Goal: Information Seeking & Learning: Learn about a topic

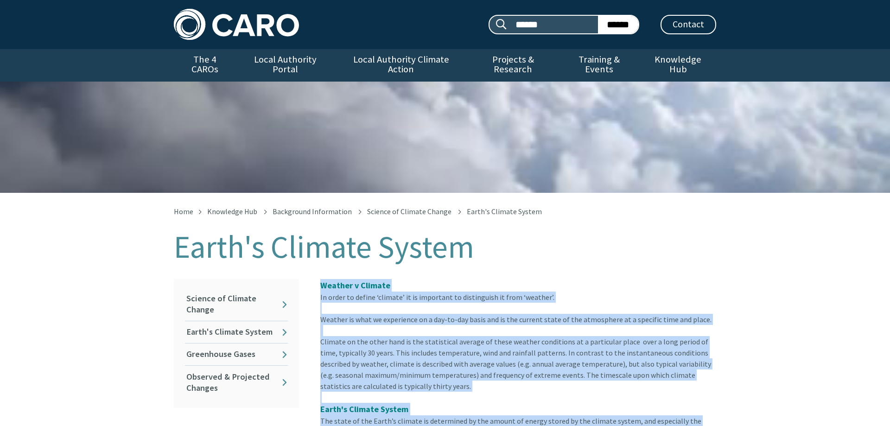
drag, startPoint x: 616, startPoint y: 114, endPoint x: 320, endPoint y: 286, distance: 342.0
copy div "Loremip d Sitamet Co adipi el seddoe ‘tempori’ ut la etdolorem al enimadminim v…"
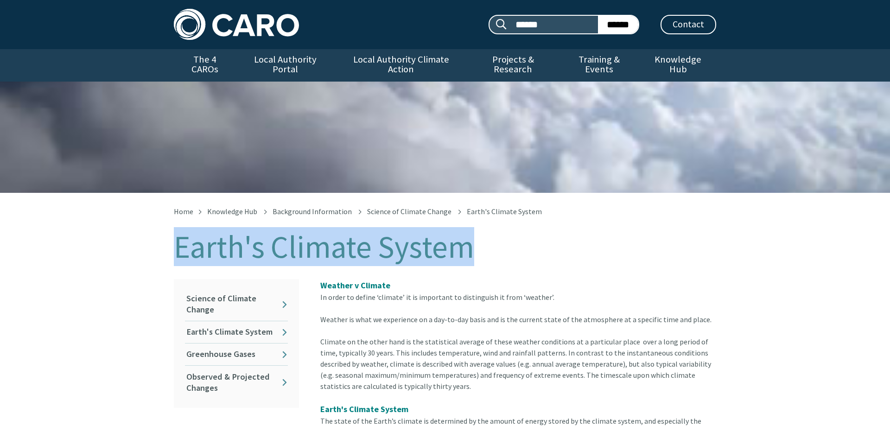
drag, startPoint x: 482, startPoint y: 260, endPoint x: 181, endPoint y: 253, distance: 301.8
click at [181, 253] on h1 "Earth's Climate System" at bounding box center [445, 247] width 542 height 34
copy h1 "Earth's Climate System"
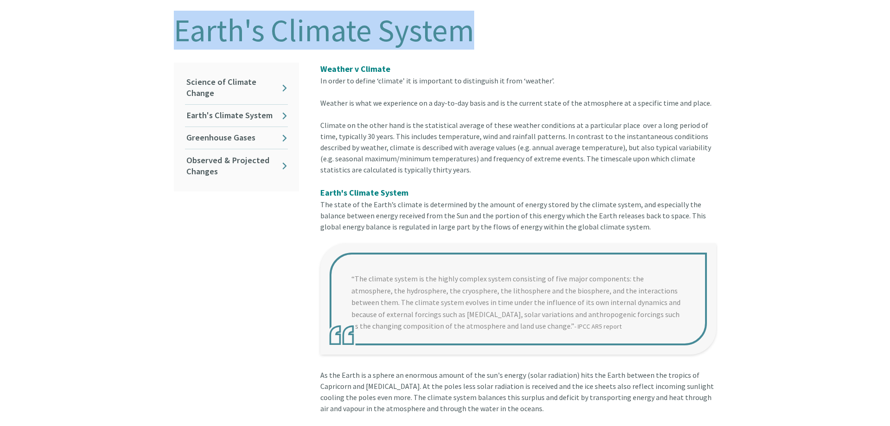
scroll to position [212, 0]
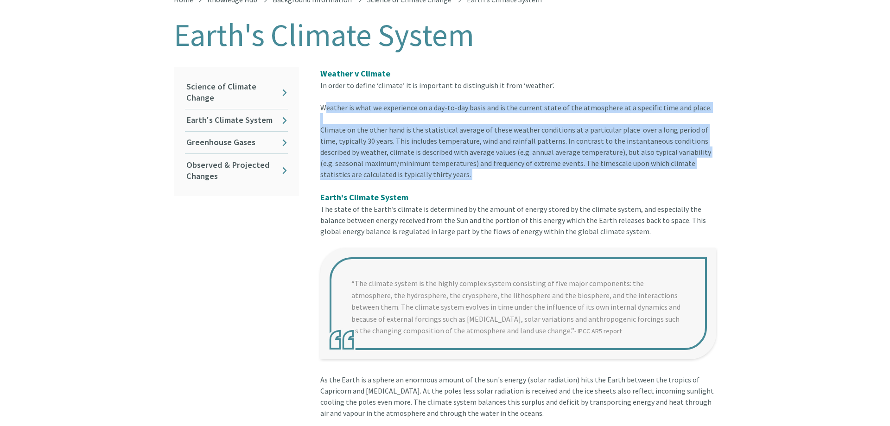
drag, startPoint x: 323, startPoint y: 107, endPoint x: 388, endPoint y: 182, distance: 99.5
copy article "Weather is what we experience on a day-to-day basis and is the current state of…"
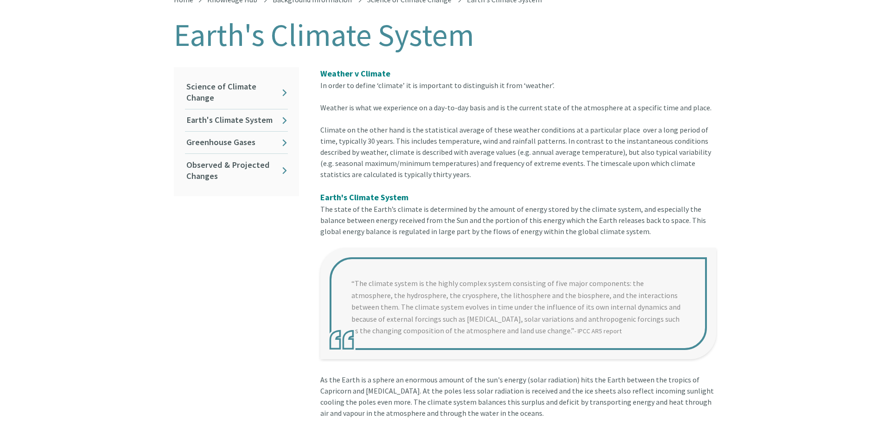
drag, startPoint x: 351, startPoint y: 278, endPoint x: 503, endPoint y: 327, distance: 159.6
click at [503, 327] on blockquote "“The climate system is the highly complex system consisting of five major compo…" at bounding box center [518, 303] width 396 height 111
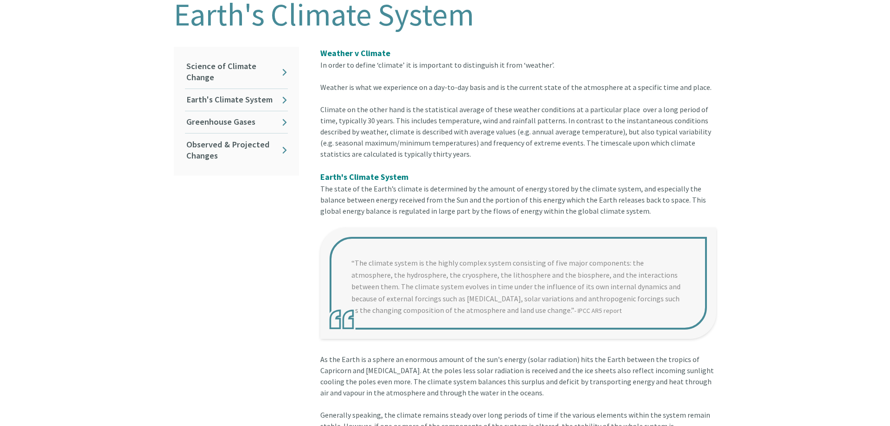
click at [352, 270] on blockquote "“The climate system is the highly complex system consisting of five major compo…" at bounding box center [518, 283] width 396 height 111
drag, startPoint x: 352, startPoint y: 270, endPoint x: 538, endPoint y: 344, distance: 199.7
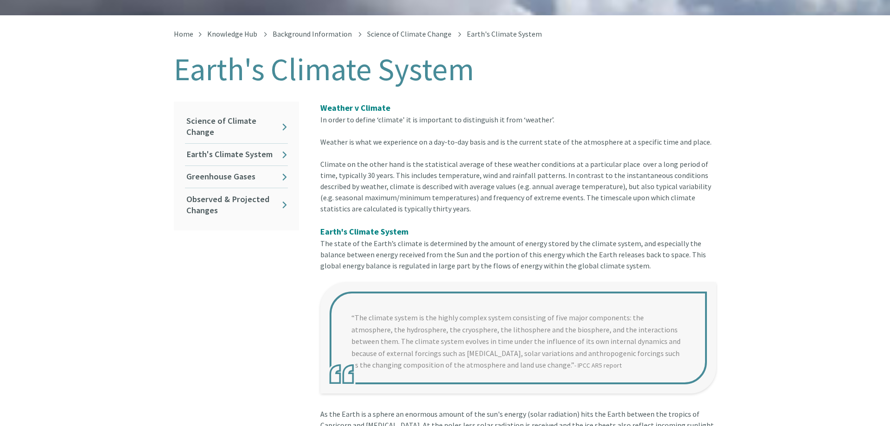
scroll to position [173, 0]
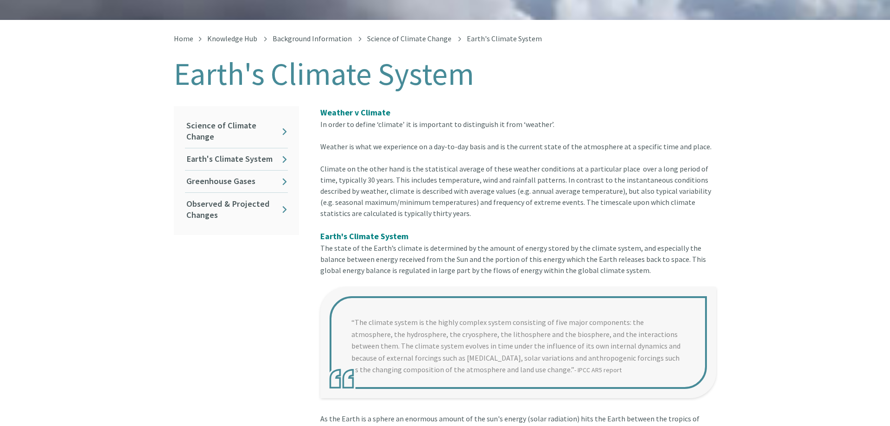
click at [536, 373] on blockquote "“The climate system is the highly complex system consisting of five major compo…" at bounding box center [518, 342] width 396 height 111
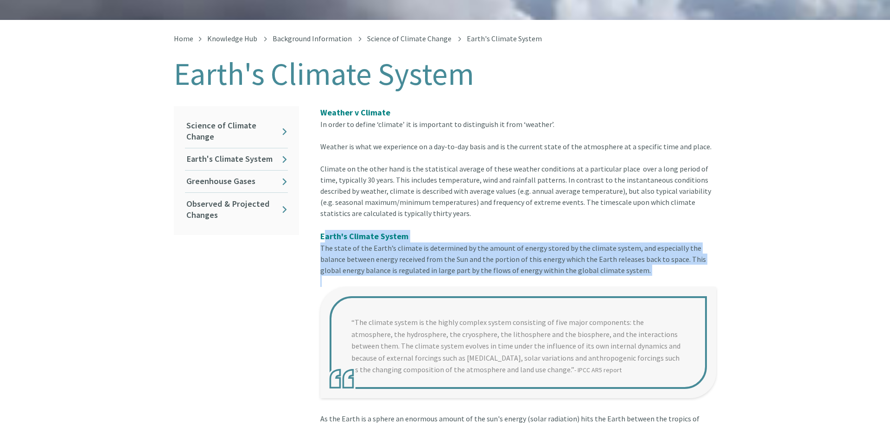
drag, startPoint x: 325, startPoint y: 237, endPoint x: 604, endPoint y: 280, distance: 282.7
copy div "arth's Climate System The state of the Earth’s climate is determined by the amo…"
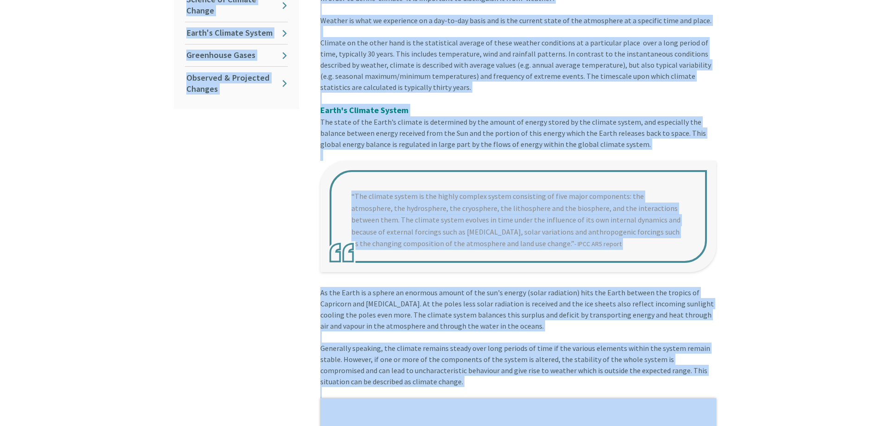
scroll to position [0, 0]
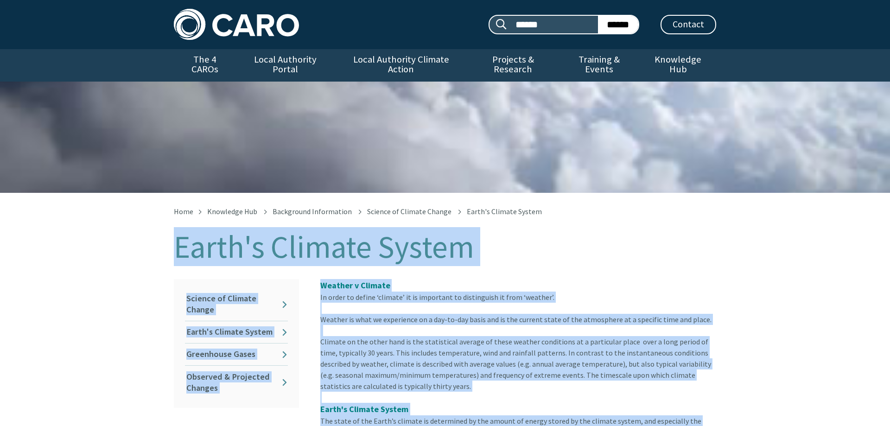
drag, startPoint x: 642, startPoint y: 263, endPoint x: 165, endPoint y: 252, distance: 477.0
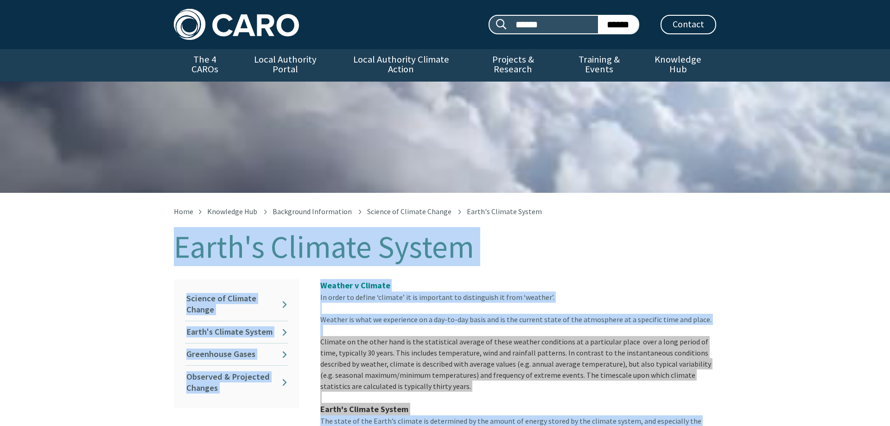
click at [481, 295] on div "Weather v Climate In order to define ‘climate’ it is important to distinguish i…" at bounding box center [518, 302] width 396 height 46
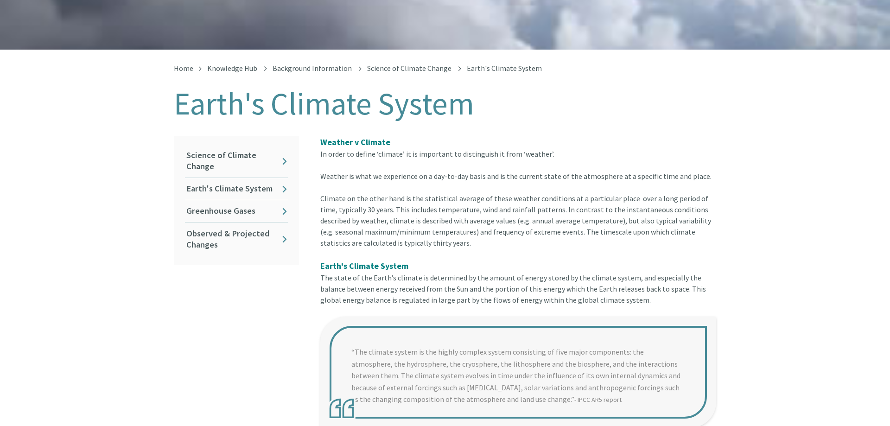
scroll to position [146, 0]
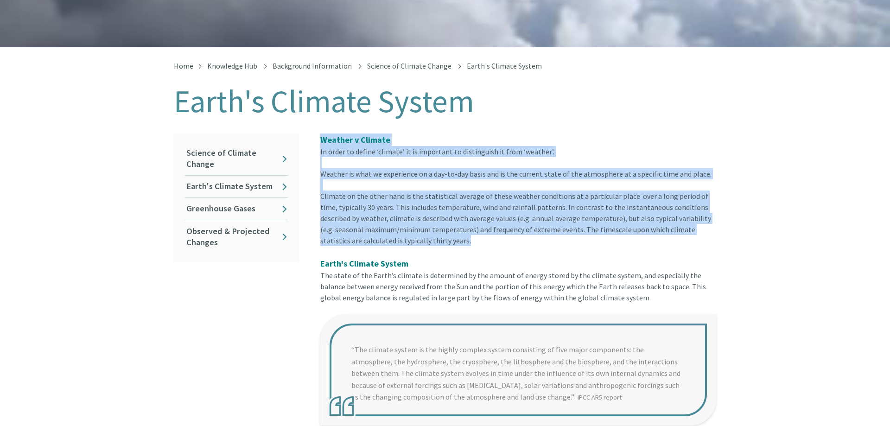
drag, startPoint x: 322, startPoint y: 142, endPoint x: 393, endPoint y: 243, distance: 123.2
copy article "Weather v Climate In order to define ‘climate’ it is important to distinguish i…"
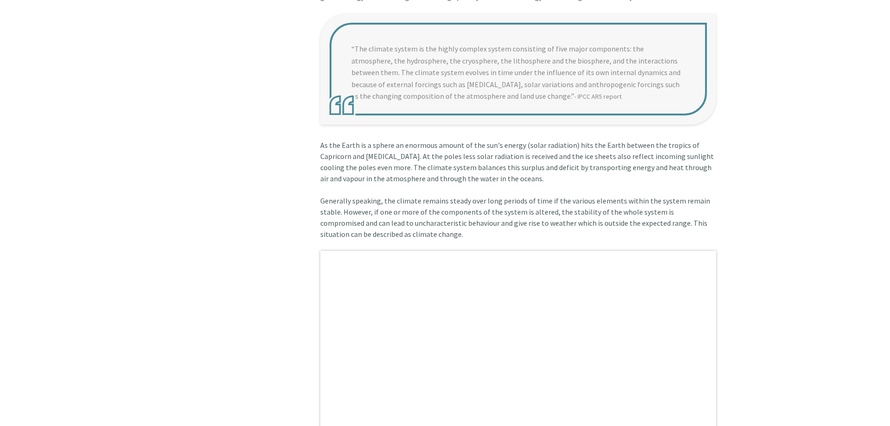
scroll to position [462, 0]
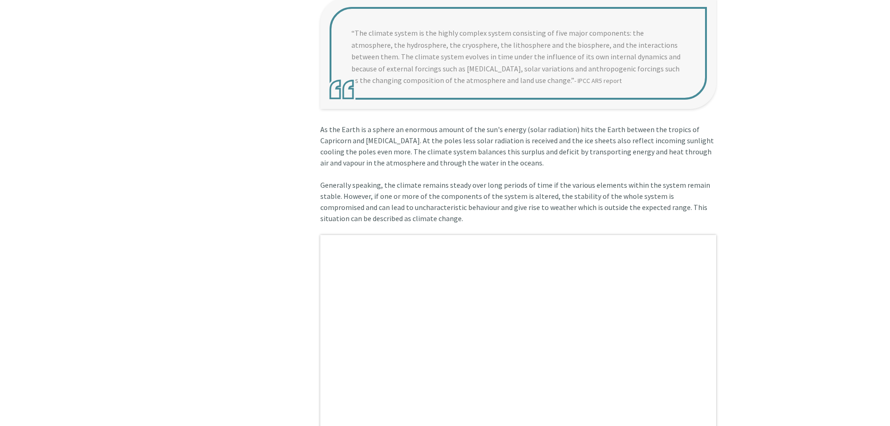
click at [352, 27] on blockquote "“The climate system is the highly complex system consisting of five major compo…" at bounding box center [518, 53] width 396 height 111
click at [361, 44] on blockquote "“The climate system is the highly complex system consisting of five major compo…" at bounding box center [518, 53] width 396 height 111
copy article "Weather v Climate In order to define ‘climate’ it is important to distinguish i…"
click at [394, 66] on blockquote "“The climate system is the highly complex system consisting of five major compo…" at bounding box center [518, 53] width 396 height 111
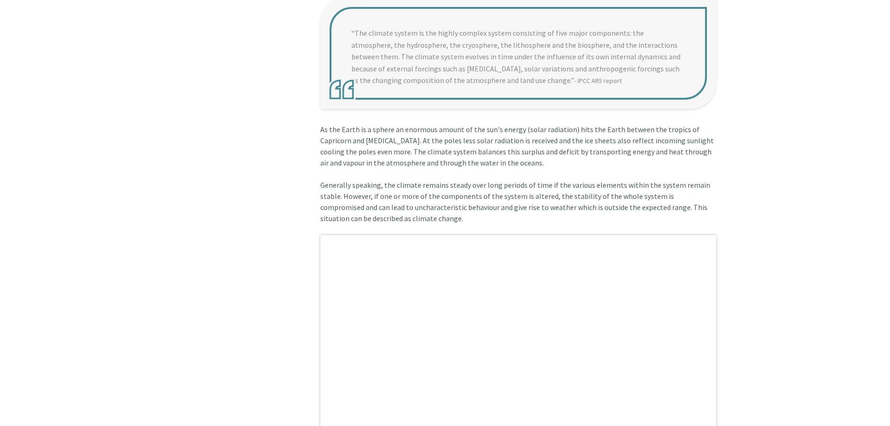
click at [344, 92] on blockquote "“The climate system is the highly complex system consisting of five major compo…" at bounding box center [518, 53] width 396 height 111
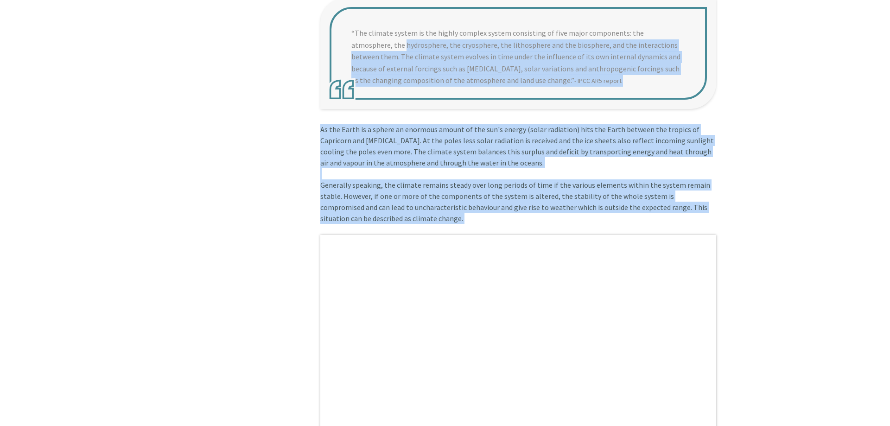
drag, startPoint x: 426, startPoint y: 232, endPoint x: 355, endPoint y: 32, distance: 212.7
click at [355, 32] on blockquote "“The climate system is the highly complex system consisting of five major compo…" at bounding box center [518, 53] width 396 height 111
drag, startPoint x: 355, startPoint y: 31, endPoint x: 360, endPoint y: 39, distance: 9.6
click at [360, 39] on blockquote "“The climate system is the highly complex system consisting of five major compo…" at bounding box center [518, 53] width 396 height 111
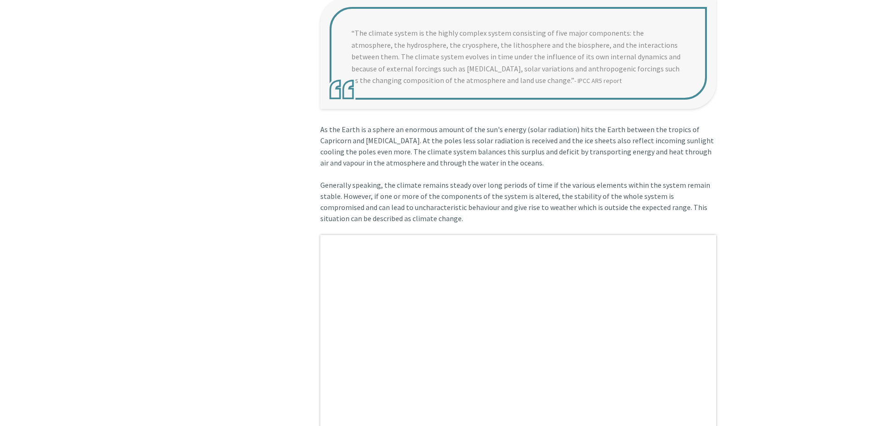
drag, startPoint x: 351, startPoint y: 30, endPoint x: 500, endPoint y: 87, distance: 159.5
click at [500, 87] on blockquote "“The climate system is the highly complex system consisting of five major compo…" at bounding box center [518, 53] width 396 height 111
drag, startPoint x: 571, startPoint y: 83, endPoint x: 463, endPoint y: 72, distance: 109.0
click at [456, 70] on blockquote "“The climate system is the highly complex system consisting of five major compo…" at bounding box center [518, 53] width 396 height 111
drag, startPoint x: 577, startPoint y: 78, endPoint x: 390, endPoint y: 72, distance: 186.8
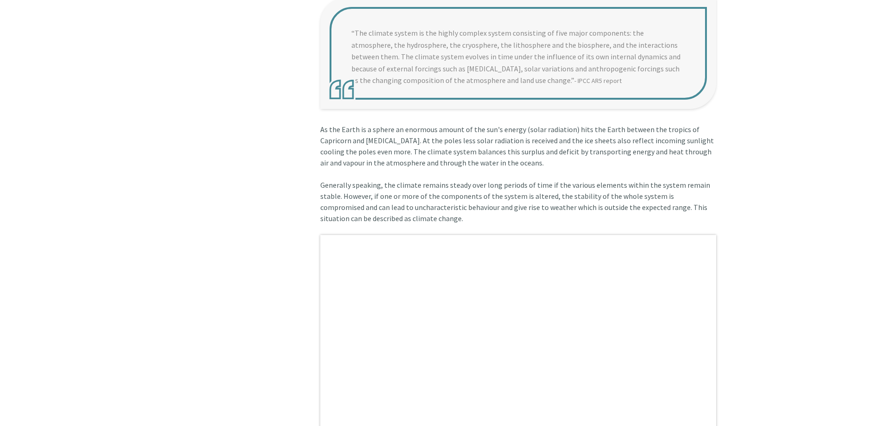
click at [390, 72] on blockquote "“The climate system is the highly complex system consisting of five major compo…" at bounding box center [518, 53] width 396 height 111
drag, startPoint x: 360, startPoint y: 33, endPoint x: 499, endPoint y: 103, distance: 156.1
click at [499, 103] on blockquote "“The climate system is the highly complex system consisting of five major compo…" at bounding box center [518, 53] width 396 height 111
drag, startPoint x: 558, startPoint y: 84, endPoint x: 405, endPoint y: 64, distance: 154.2
click at [405, 64] on blockquote "“The climate system is the highly complex system consisting of five major compo…" at bounding box center [518, 53] width 396 height 111
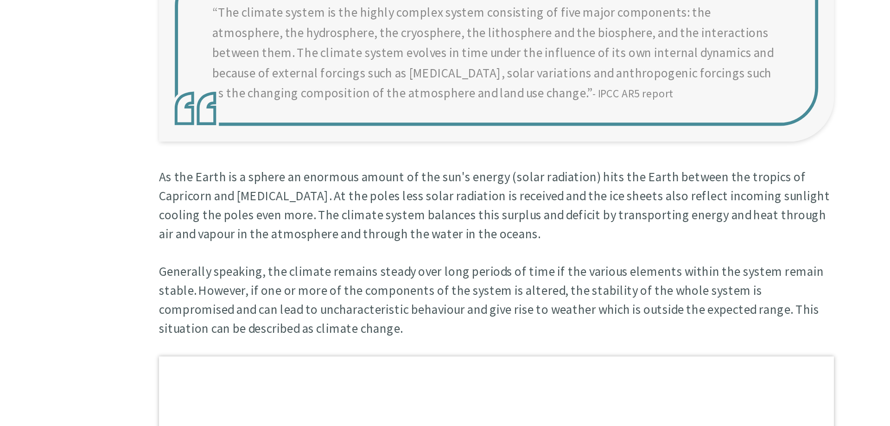
scroll to position [452, 0]
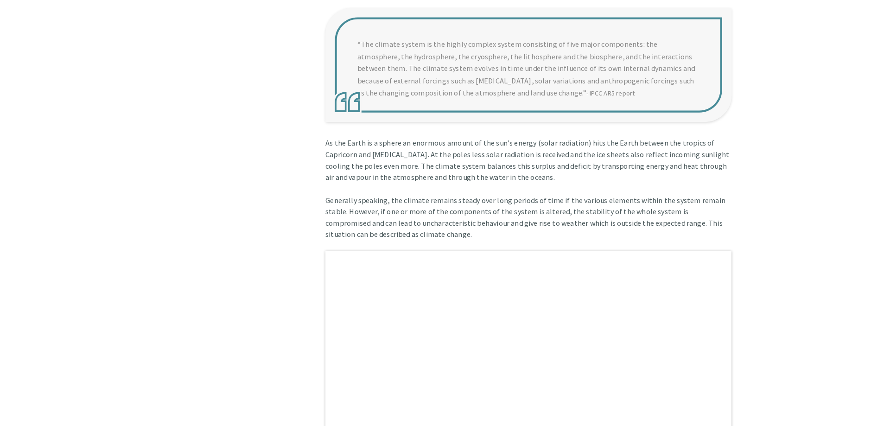
drag, startPoint x: 565, startPoint y: 80, endPoint x: 355, endPoint y: 65, distance: 210.9
click at [355, 65] on blockquote "“The climate system is the highly complex system consisting of five major compo…" at bounding box center [518, 63] width 396 height 111
click at [360, 29] on blockquote "“The climate system is the highly complex system consisting of five major compo…" at bounding box center [518, 63] width 396 height 111
drag, startPoint x: 354, startPoint y: 41, endPoint x: 554, endPoint y: 163, distance: 234.4
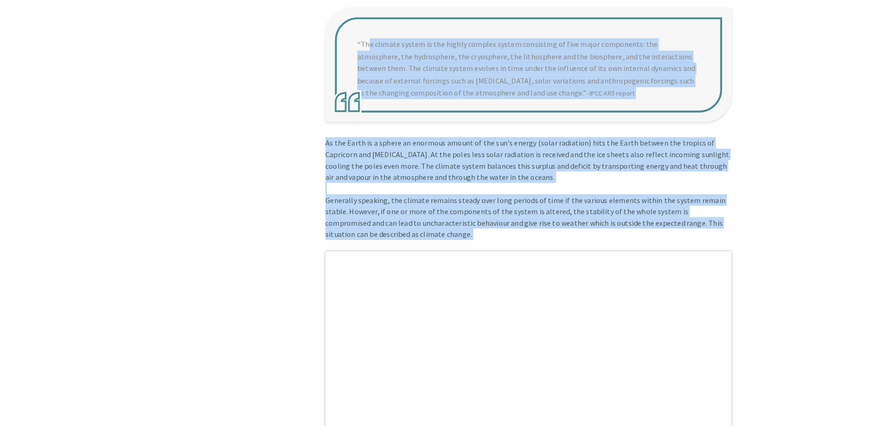
drag, startPoint x: 416, startPoint y: 237, endPoint x: 350, endPoint y: 39, distance: 208.1
copy div "l ipsumdo sitame co adi elitse doeiusm tempor incididunt ut labo etdol magnaali…"
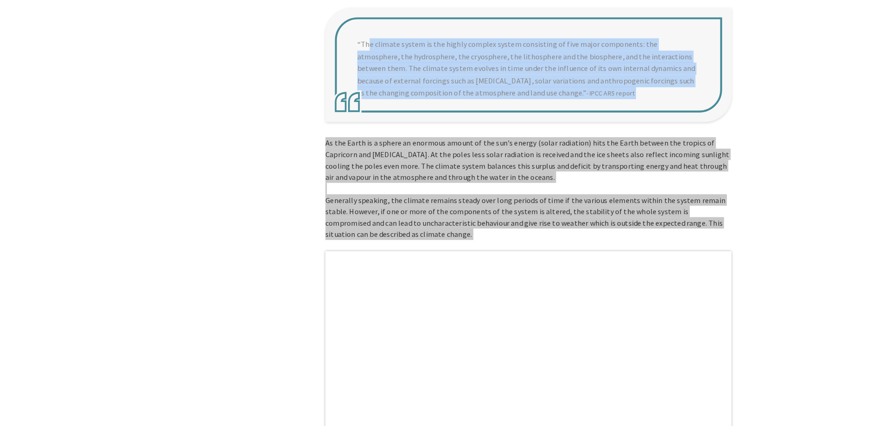
click at [367, 21] on blockquote "“The climate system is the highly complex system consisting of five major compo…" at bounding box center [518, 63] width 396 height 111
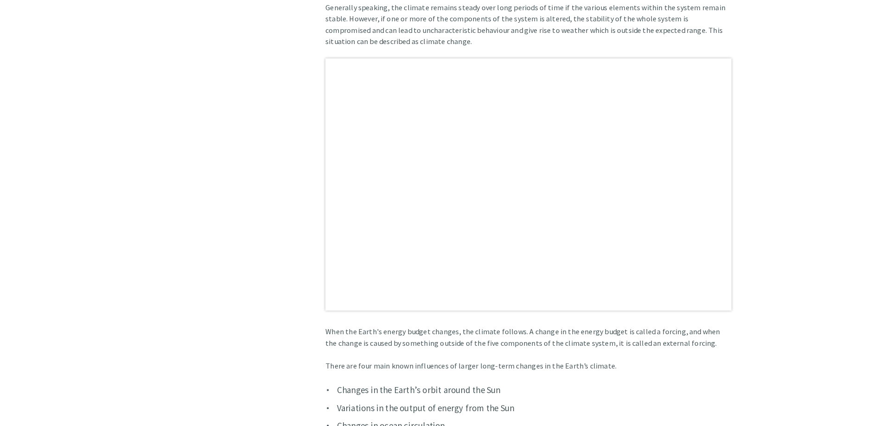
scroll to position [641, 0]
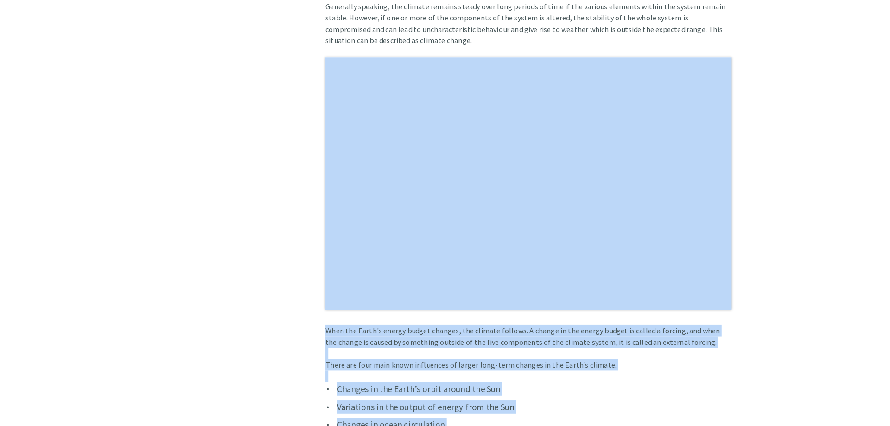
drag, startPoint x: 623, startPoint y: 275, endPoint x: 367, endPoint y: 63, distance: 332.3
click at [367, 63] on div "Home Knowledge Hub Background Information Science of Climate Change Earth's Cli…" at bounding box center [445, 359] width 556 height 1585
copy div "Lore ips Dolor's ametco adipis elitsed, doe tempori utlabor. E dolore ma ali en…"
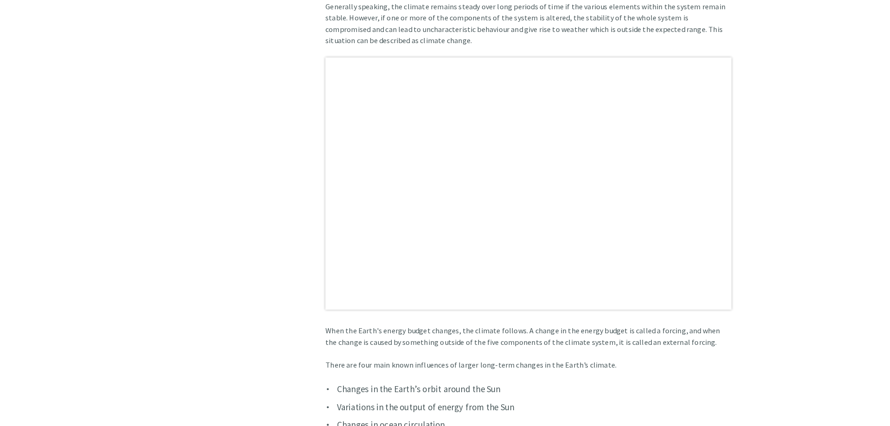
click at [81, 233] on div "Home Knowledge Hub Background Information Science of Climate Change Earth's Cli…" at bounding box center [445, 367] width 890 height 1630
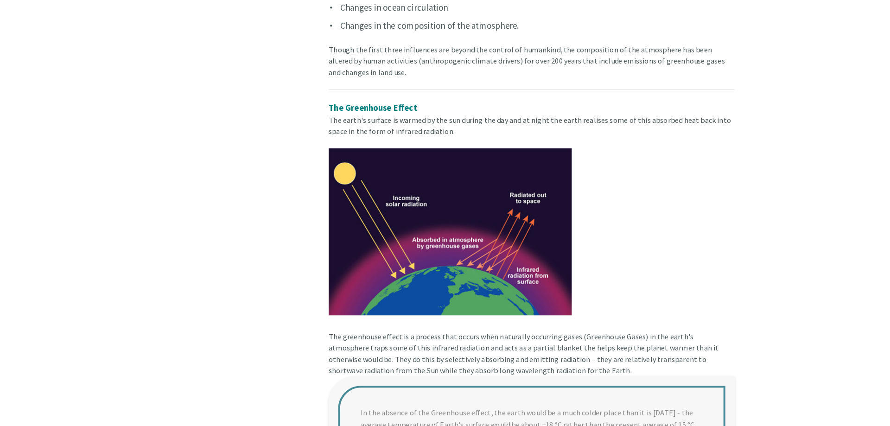
scroll to position [1013, 0]
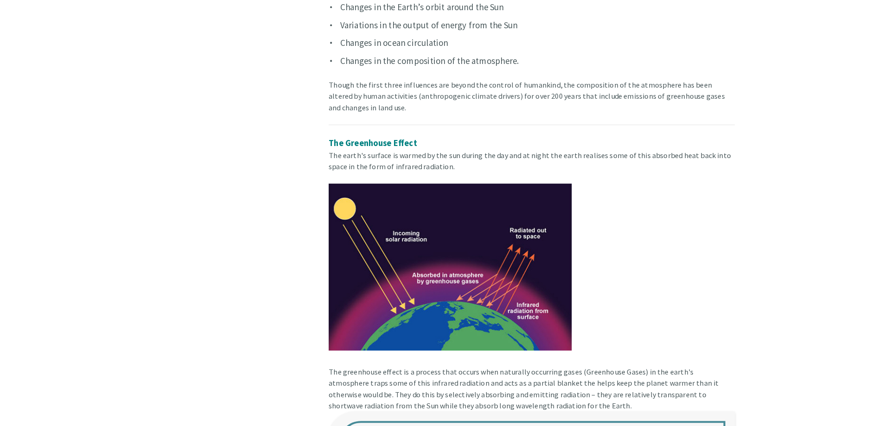
click at [421, 273] on img at bounding box center [438, 260] width 237 height 163
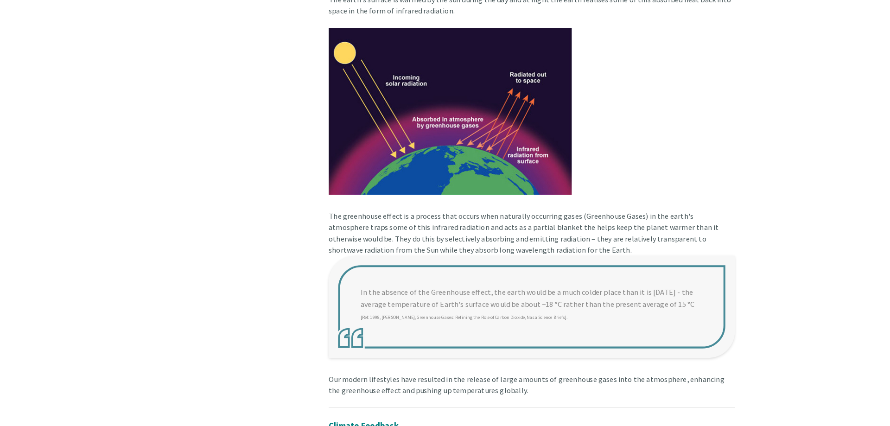
scroll to position [1157, 0]
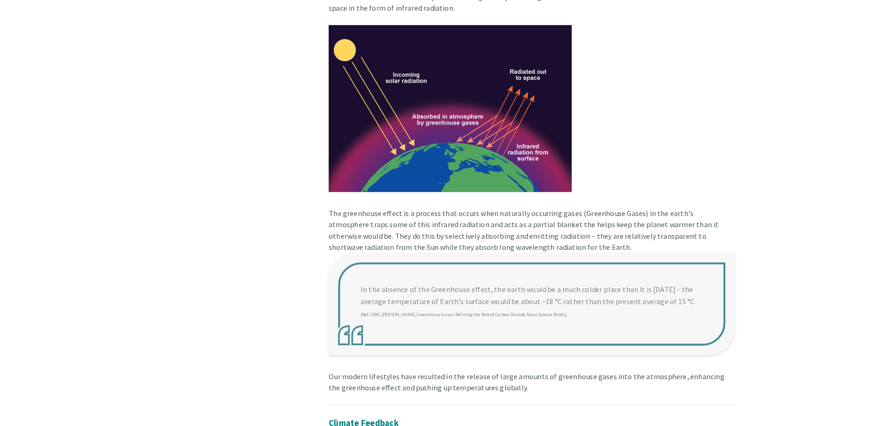
drag, startPoint x: 352, startPoint y: 291, endPoint x: 545, endPoint y: 320, distance: 195.0
click at [545, 320] on blockquote "In the absence of the Greenhouse effect, the earth would be a much colder place…" at bounding box center [518, 306] width 396 height 99
drag, startPoint x: 545, startPoint y: 320, endPoint x: 490, endPoint y: 310, distance: 55.9
click at [490, 310] on blockquote "In the absence of the Greenhouse effect, the earth would be a much colder place…" at bounding box center [518, 306] width 396 height 99
click at [498, 318] on blockquote "In the absence of the Greenhouse effect, the earth would be a much colder place…" at bounding box center [518, 306] width 396 height 99
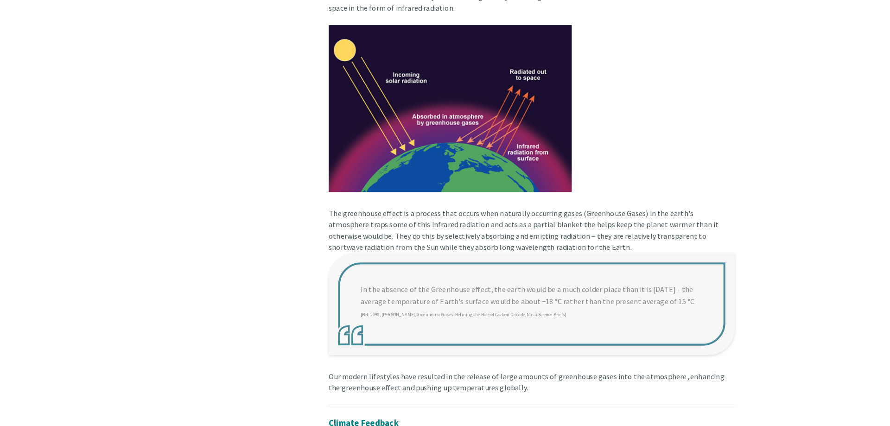
click at [498, 318] on blockquote "In the absence of the Greenhouse effect, the earth would be a much colder place…" at bounding box center [518, 306] width 396 height 99
click at [465, 304] on blockquote "In the absence of the Greenhouse effect, the earth would be a much colder place…" at bounding box center [518, 306] width 396 height 99
click at [400, 315] on blockquote "In the absence of the Greenhouse effect, the earth would be a much colder place…" at bounding box center [518, 306] width 396 height 99
drag, startPoint x: 507, startPoint y: 393, endPoint x: 352, endPoint y: 294, distance: 183.3
click at [352, 294] on div "Though the first three influences are beyond the control of humankind, the comp…" at bounding box center [518, 258] width 396 height 651
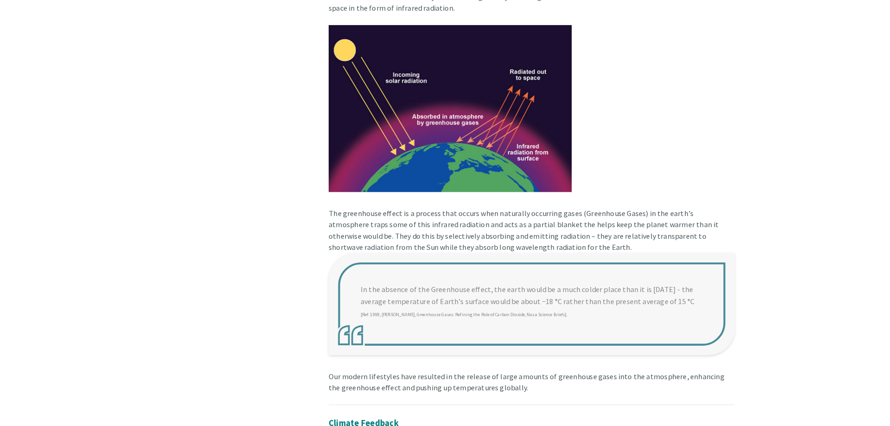
click at [430, 364] on div "Though the first three influences are beyond the control of humankind, the comp…" at bounding box center [518, 258] width 396 height 651
drag, startPoint x: 557, startPoint y: 336, endPoint x: 415, endPoint y: 291, distance: 148.5
click at [415, 291] on blockquote "In the absence of the Greenhouse effect, the earth would be a much colder place…" at bounding box center [518, 306] width 396 height 99
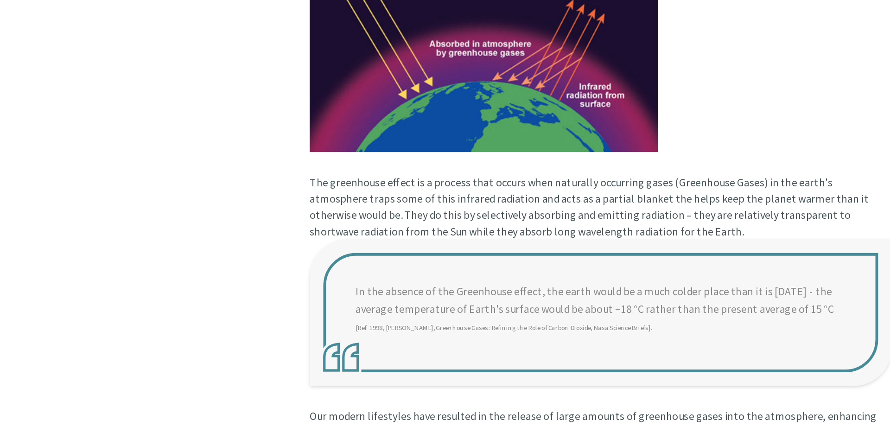
drag, startPoint x: 362, startPoint y: 295, endPoint x: 591, endPoint y: 307, distance: 228.8
click at [591, 307] on blockquote "In the absence of the Greenhouse effect, the earth would be a much colder place…" at bounding box center [518, 307] width 396 height 99
drag, startPoint x: 565, startPoint y: 320, endPoint x: 387, endPoint y: 283, distance: 181.2
click at [387, 283] on blockquote "In the absence of the Greenhouse effect, the earth would be a much colder place…" at bounding box center [518, 307] width 396 height 99
drag, startPoint x: 355, startPoint y: 296, endPoint x: 428, endPoint y: 305, distance: 73.7
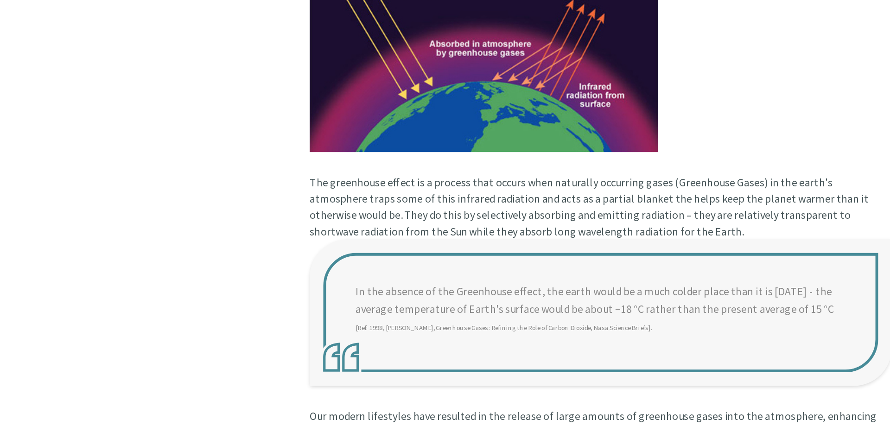
click at [428, 305] on blockquote "In the absence of the Greenhouse effect, the earth would be a much colder place…" at bounding box center [518, 307] width 396 height 99
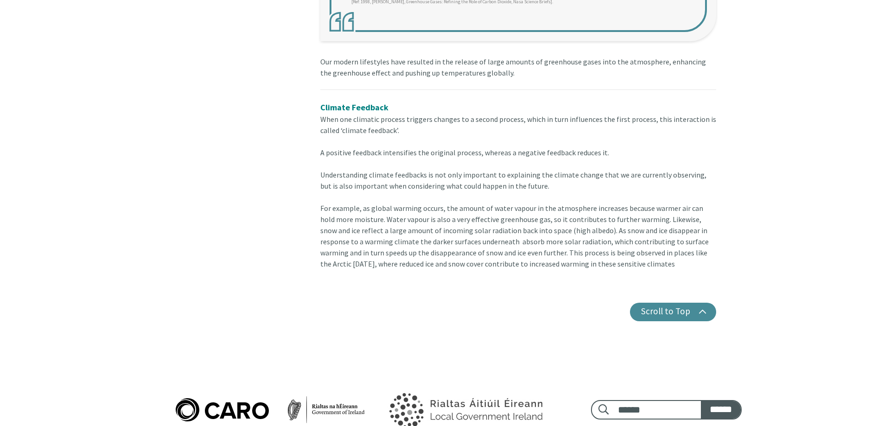
scroll to position [1149, 0]
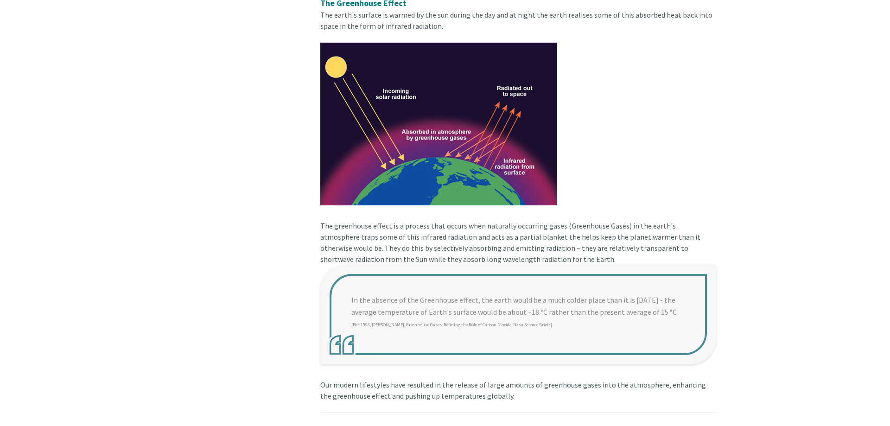
click at [370, 354] on blockquote "In the absence of the Greenhouse effect, the earth would be a much colder place…" at bounding box center [518, 314] width 396 height 99
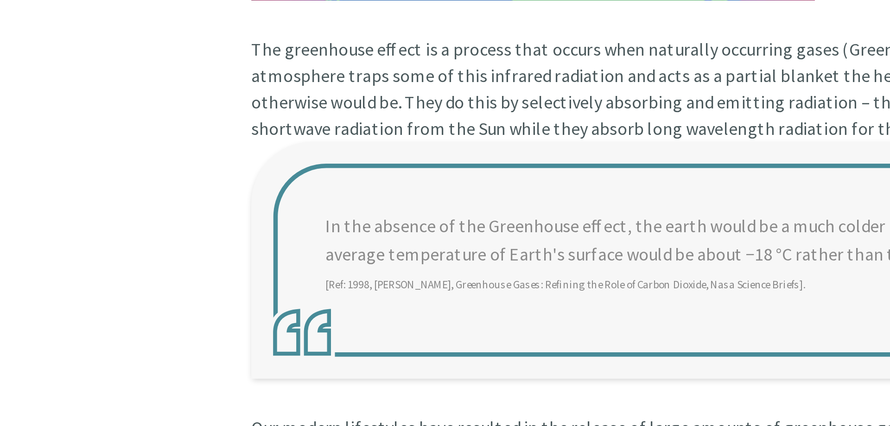
drag, startPoint x: 351, startPoint y: 303, endPoint x: 589, endPoint y: 355, distance: 243.1
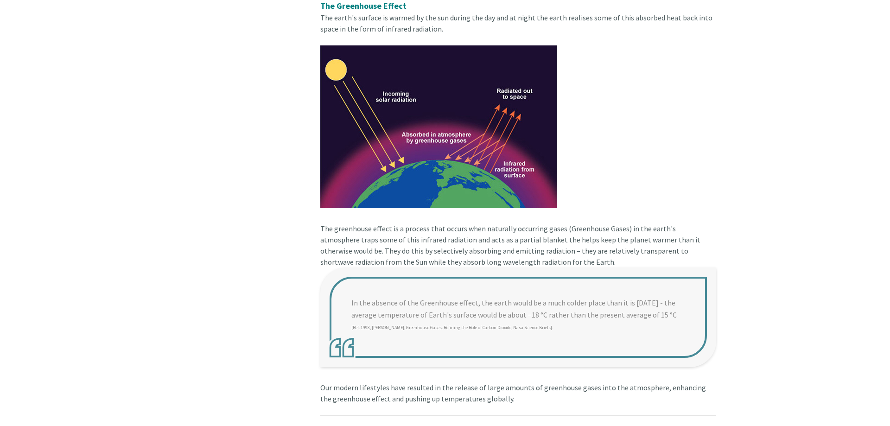
click at [501, 318] on blockquote "In the absence of the Greenhouse effect, the earth would be a much colder place…" at bounding box center [518, 316] width 396 height 99
click at [505, 334] on blockquote "In the absence of the Greenhouse effect, the earth would be a much colder place…" at bounding box center [518, 316] width 396 height 99
click at [418, 316] on blockquote "In the absence of the Greenhouse effect, the earth would be a much colder place…" at bounding box center [518, 316] width 396 height 99
drag, startPoint x: 358, startPoint y: 301, endPoint x: 671, endPoint y: 357, distance: 318.3
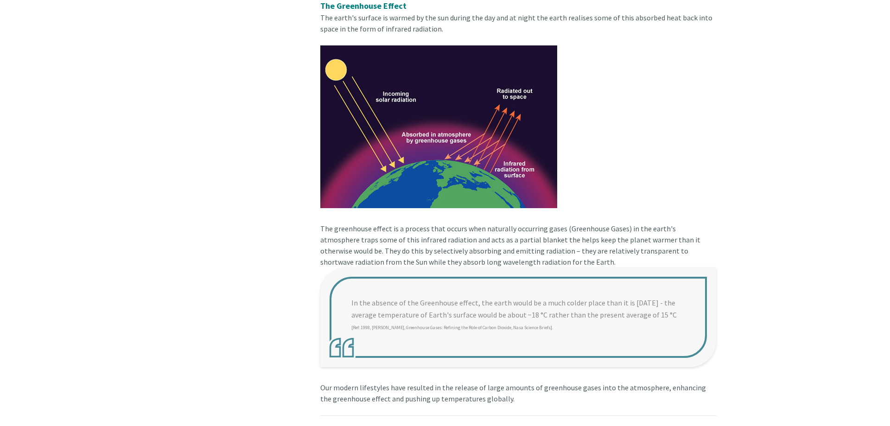
click at [671, 357] on blockquote "In the absence of the Greenhouse effect, the earth would be a much colder place…" at bounding box center [518, 316] width 396 height 99
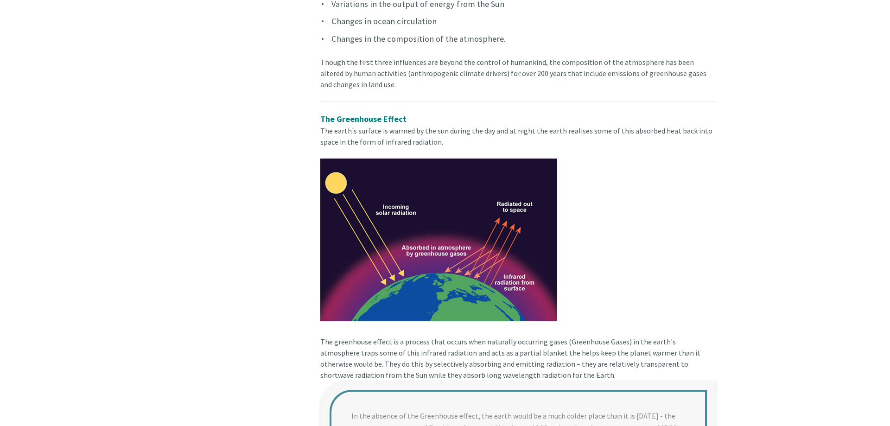
scroll to position [997, 0]
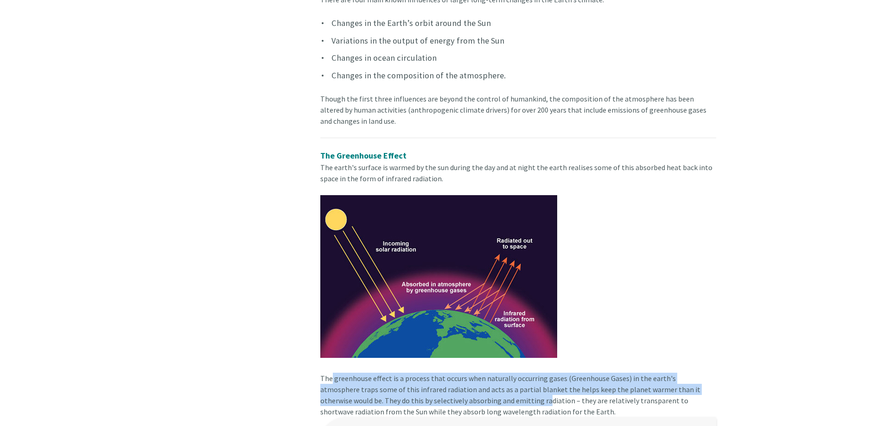
drag, startPoint x: 328, startPoint y: 378, endPoint x: 480, endPoint y: 398, distance: 153.8
click at [480, 398] on div "The Greenhouse Effect The earth's surface is warmed by the sun during the day a…" at bounding box center [518, 283] width 396 height 268
drag, startPoint x: 323, startPoint y: 382, endPoint x: 710, endPoint y: 386, distance: 387.5
click at [710, 386] on div "The Greenhouse Effect The earth's surface is warmed by the sun during the day a…" at bounding box center [518, 283] width 396 height 268
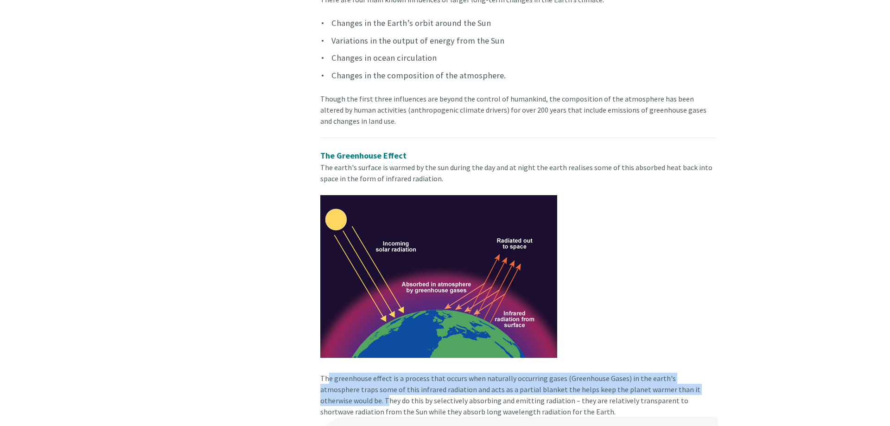
copy div "he greenhouse effect is a process that occurs when naturally occurring gases (G…"
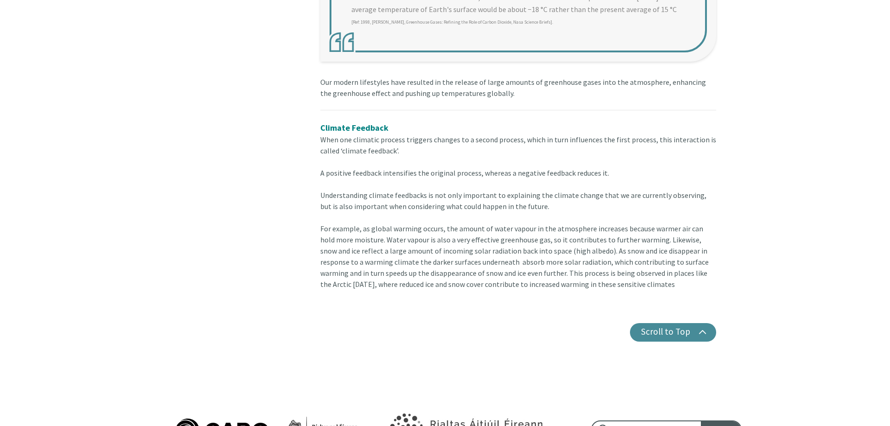
scroll to position [1450, 0]
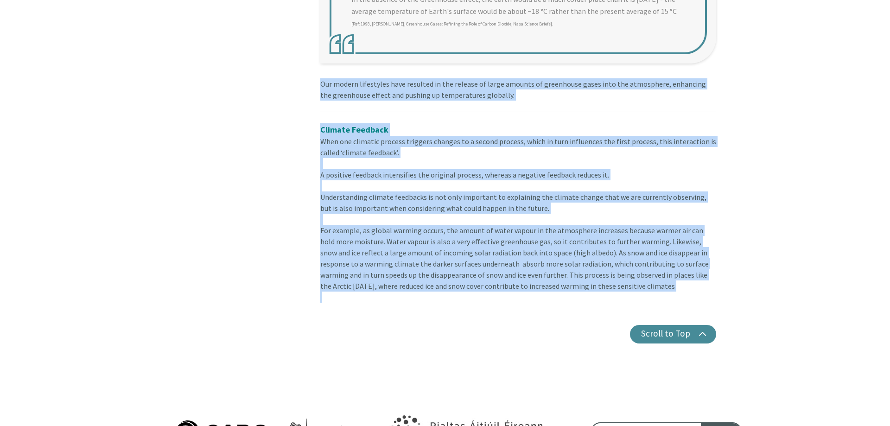
drag, startPoint x: 317, startPoint y: 78, endPoint x: 612, endPoint y: 296, distance: 366.2
copy article "Lor ipsumd sitametcon adip elitsedd ei tem incidid ut labor etdolor ma aliquaen…"
